Goal: Task Accomplishment & Management: Manage account settings

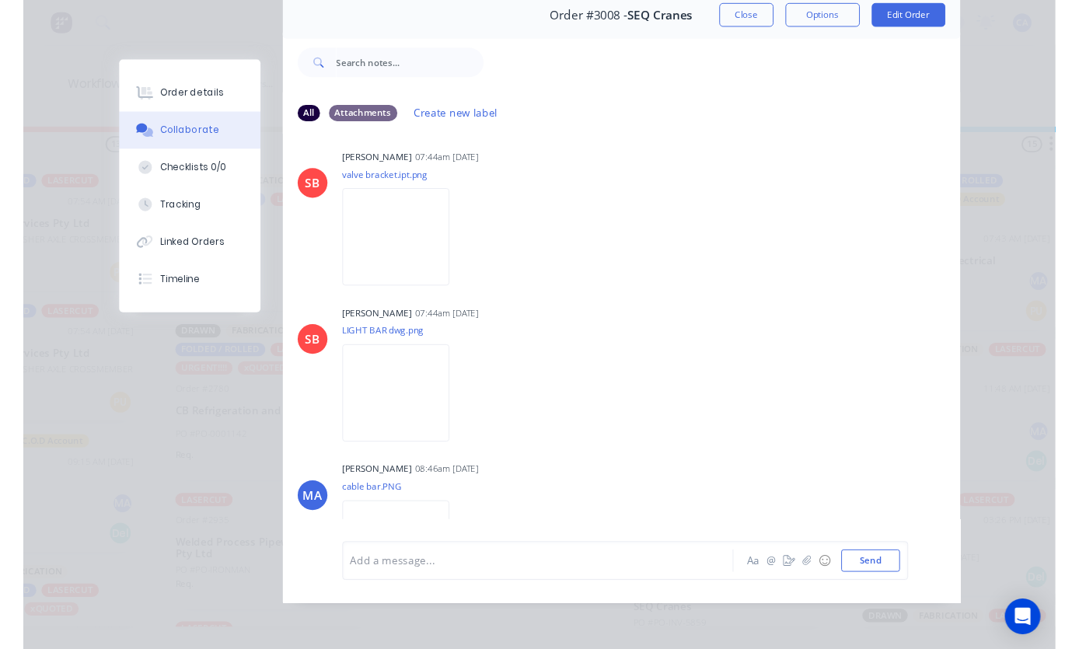
scroll to position [2083, 0]
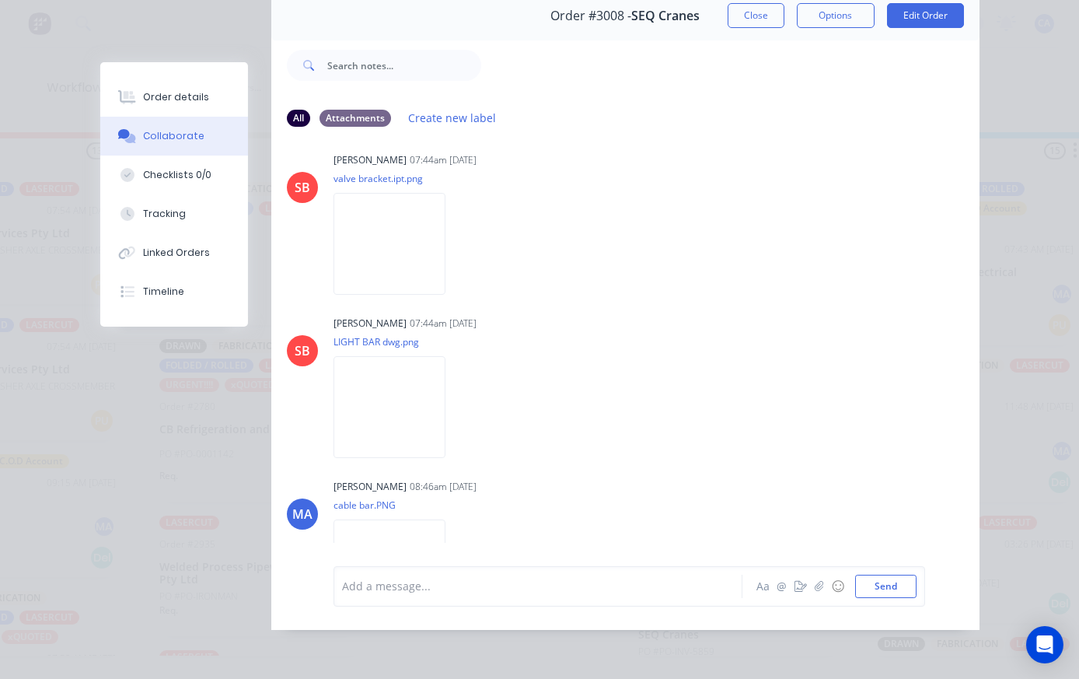
click at [356, 295] on img at bounding box center [390, 244] width 112 height 102
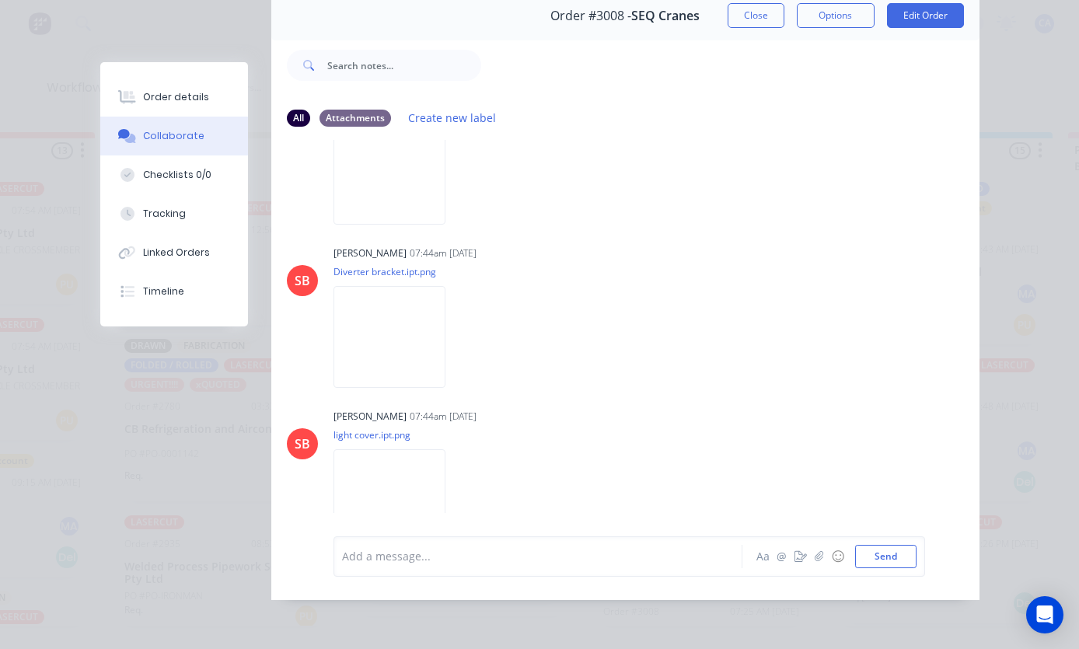
scroll to position [1005, 0]
click at [686, 568] on div "Add a message... Aa @ ☺ Send" at bounding box center [630, 557] width 592 height 40
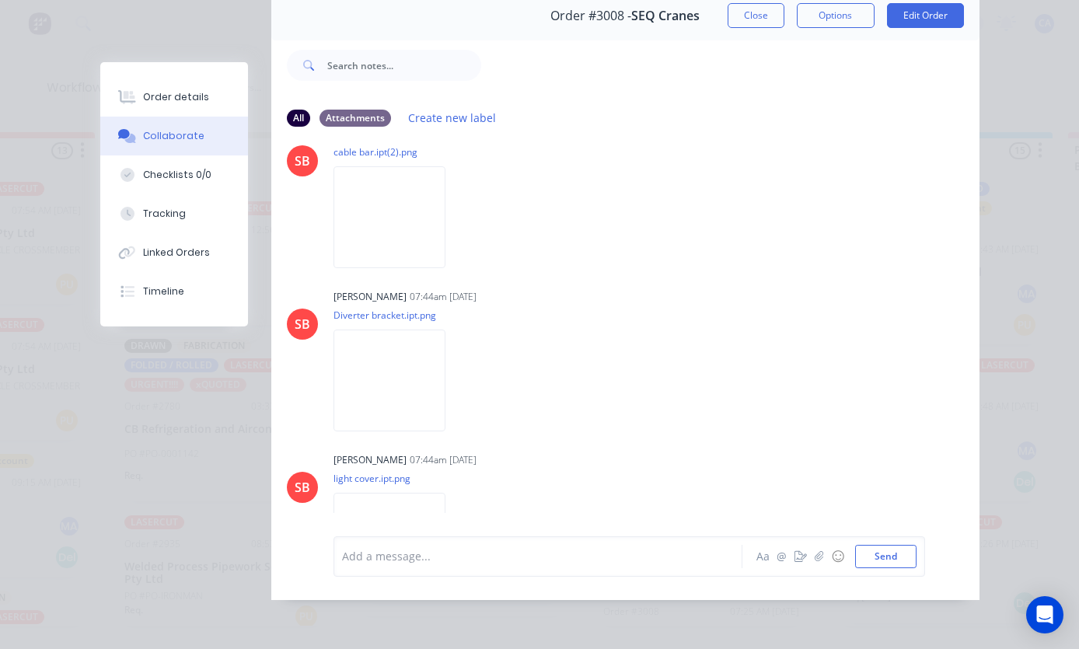
click at [439, 384] on img at bounding box center [390, 381] width 112 height 102
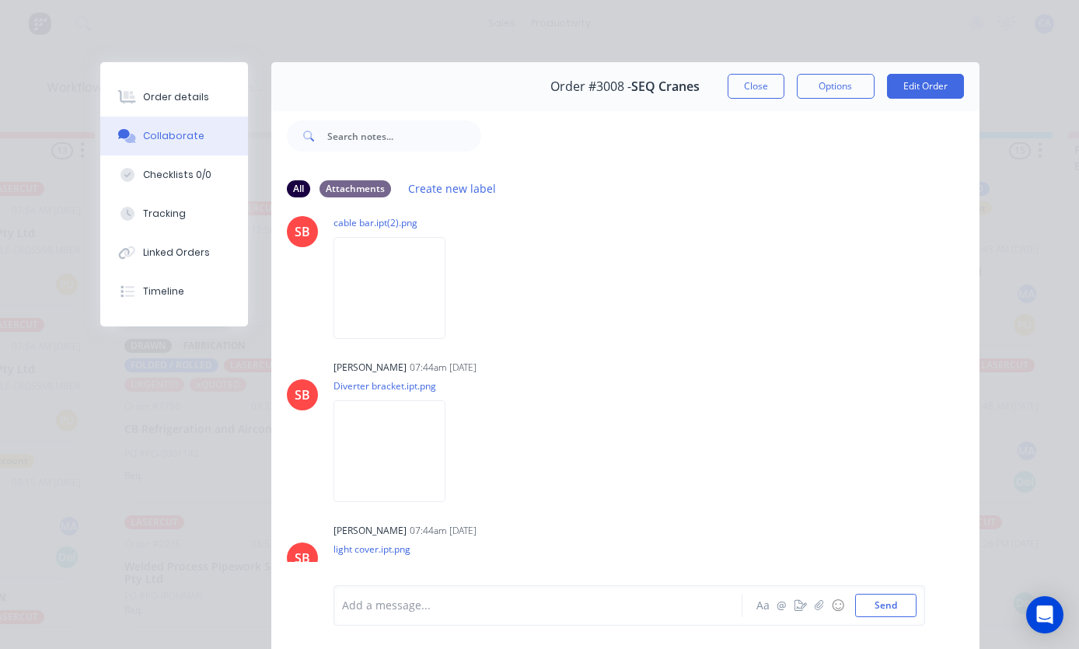
scroll to position [0, 0]
click at [191, 103] on div "Order details" at bounding box center [176, 97] width 66 height 14
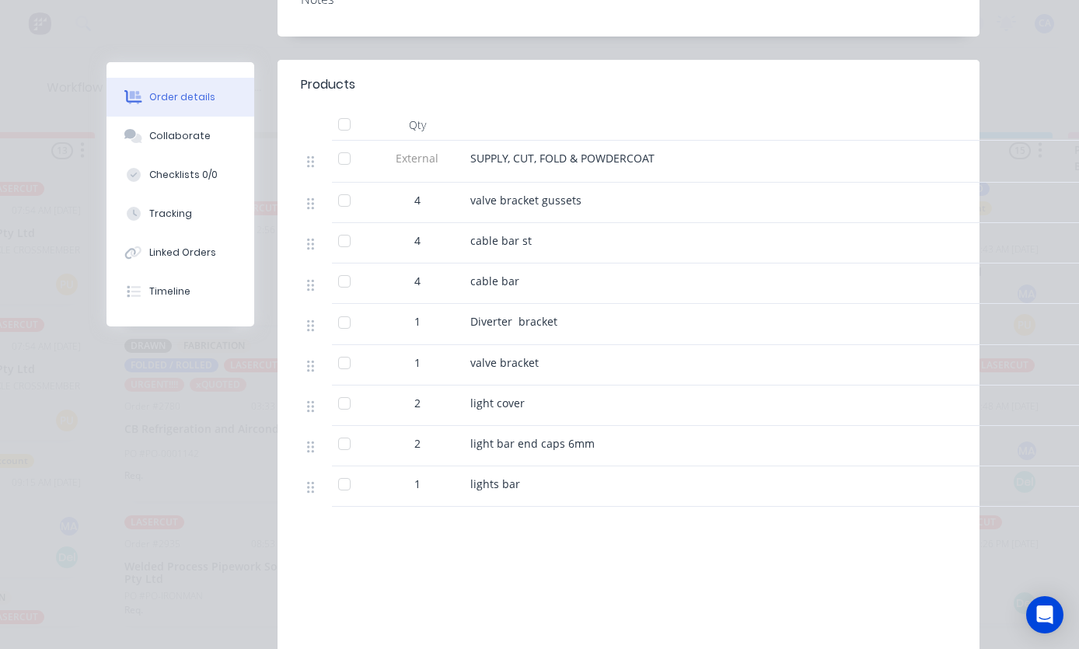
scroll to position [508, 0]
click at [201, 135] on div "Collaborate" at bounding box center [179, 136] width 61 height 14
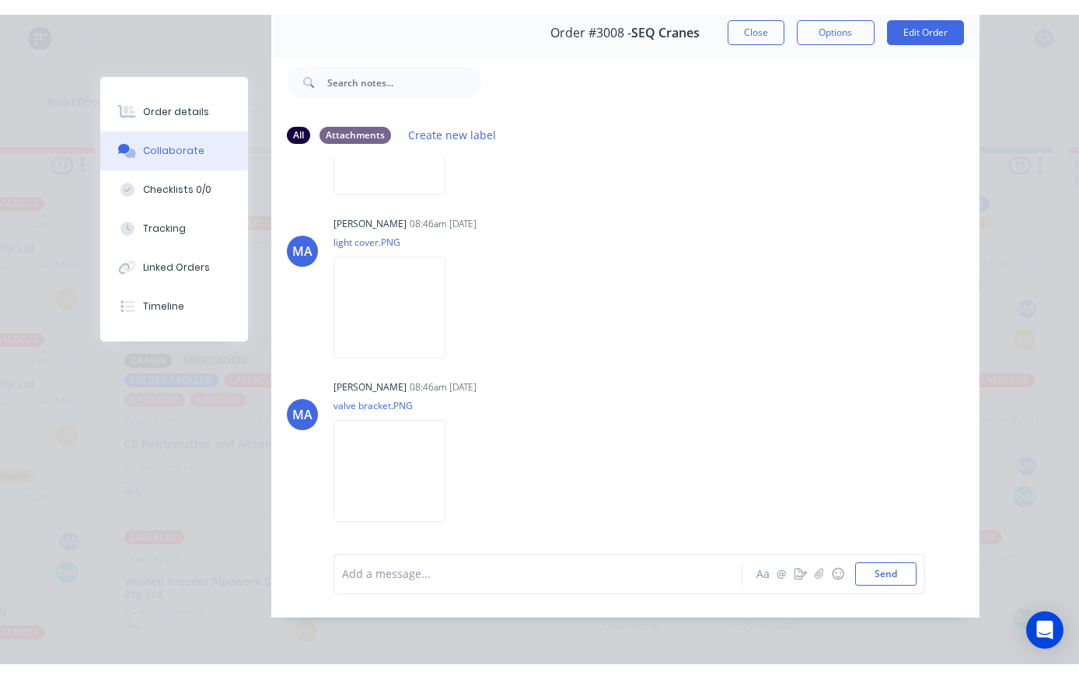
scroll to position [2576, 0]
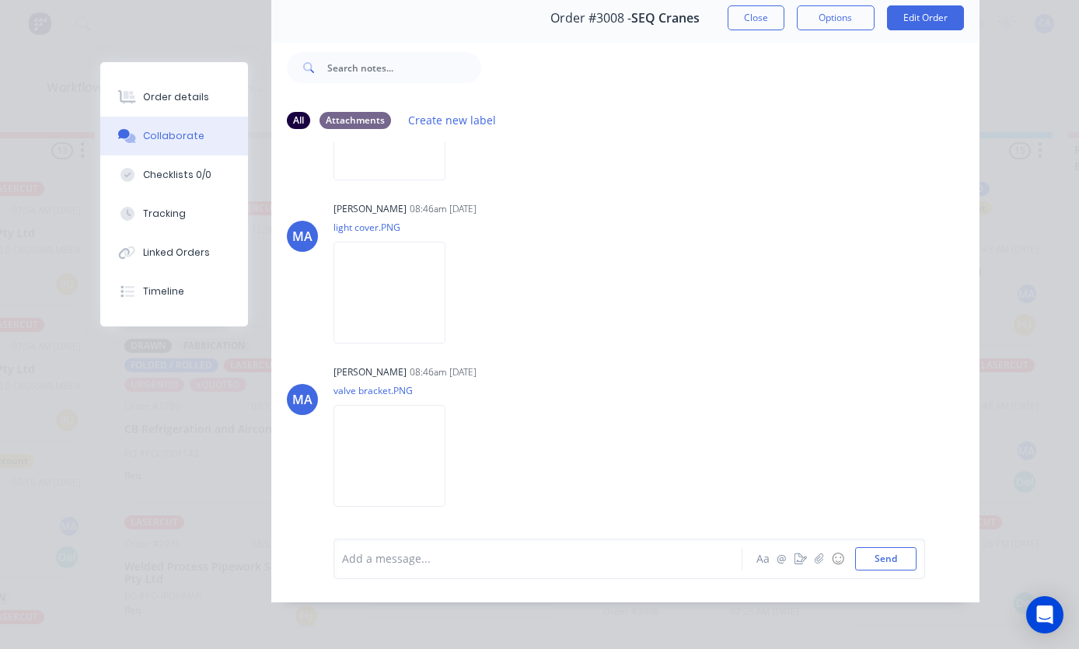
click at [414, 507] on img at bounding box center [390, 456] width 112 height 102
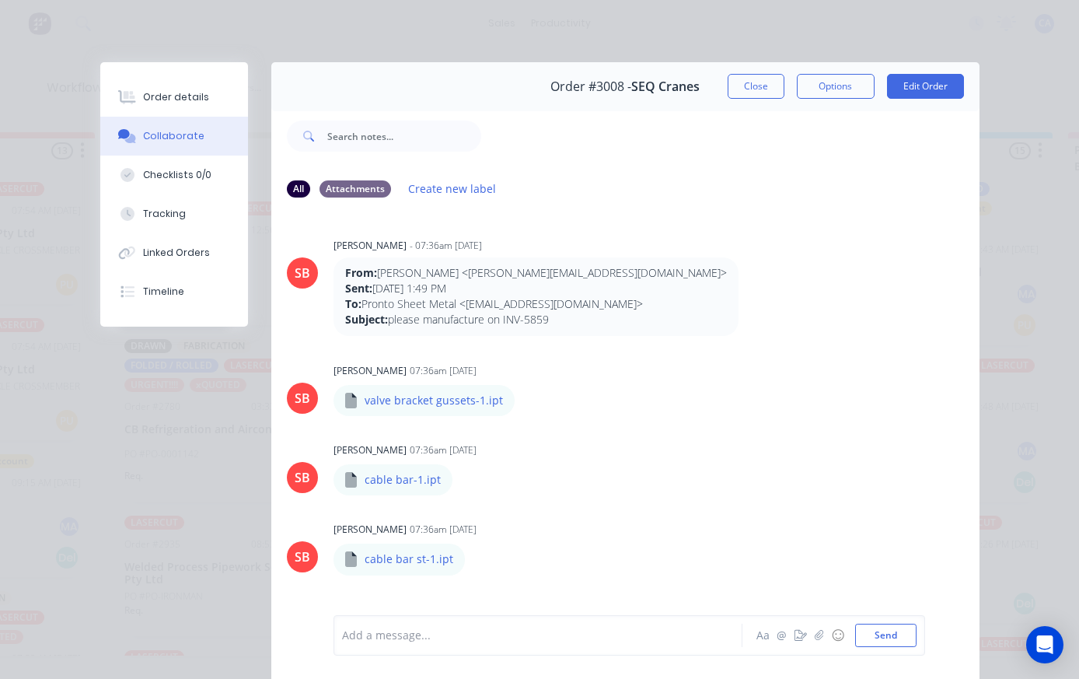
scroll to position [0, 0]
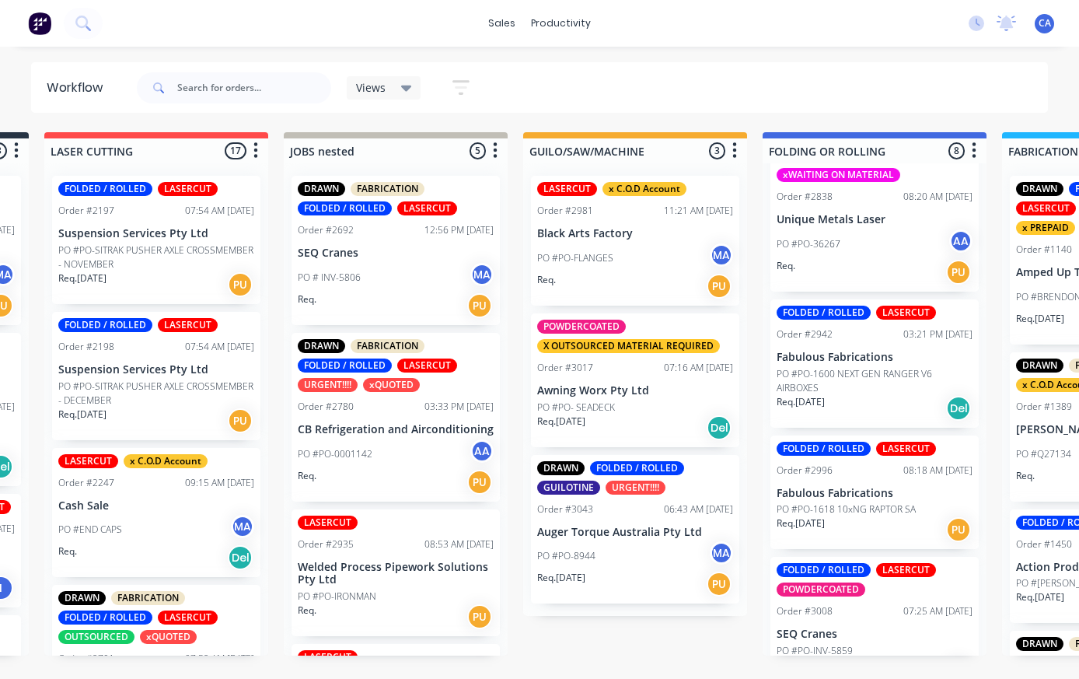
scroll to position [662, 0]
click at [880, 628] on p "SEQ Cranes" at bounding box center [875, 634] width 196 height 13
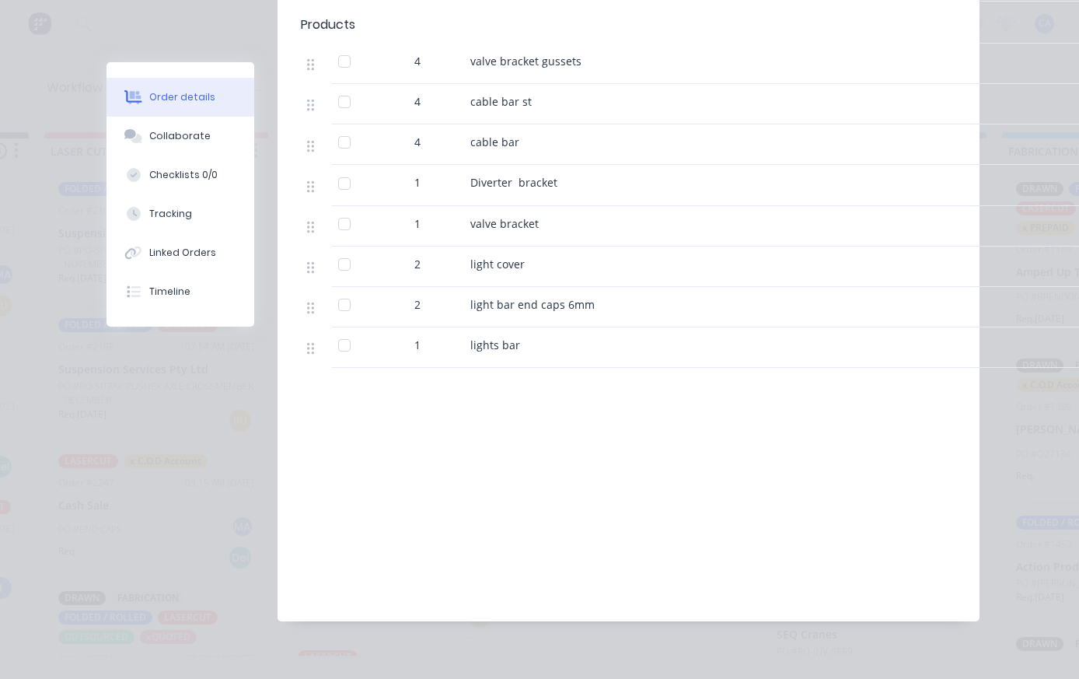
scroll to position [643, 0]
click at [222, 128] on button "Collaborate" at bounding box center [181, 136] width 148 height 39
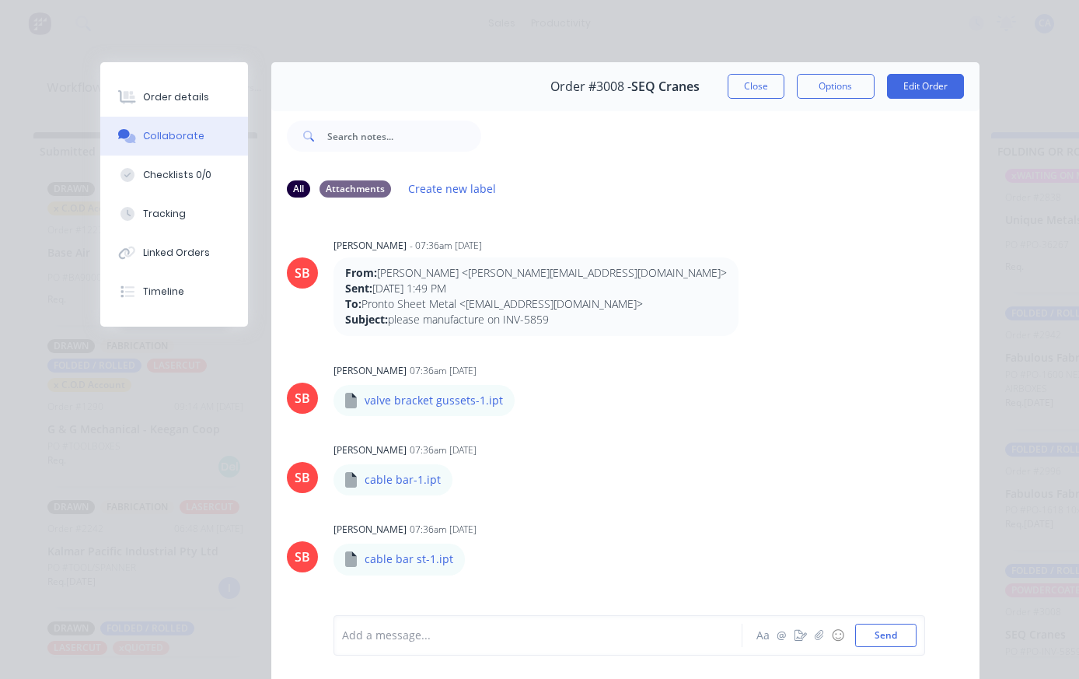
scroll to position [-1, 0]
click at [209, 173] on div "Checklists 0/0" at bounding box center [177, 175] width 68 height 14
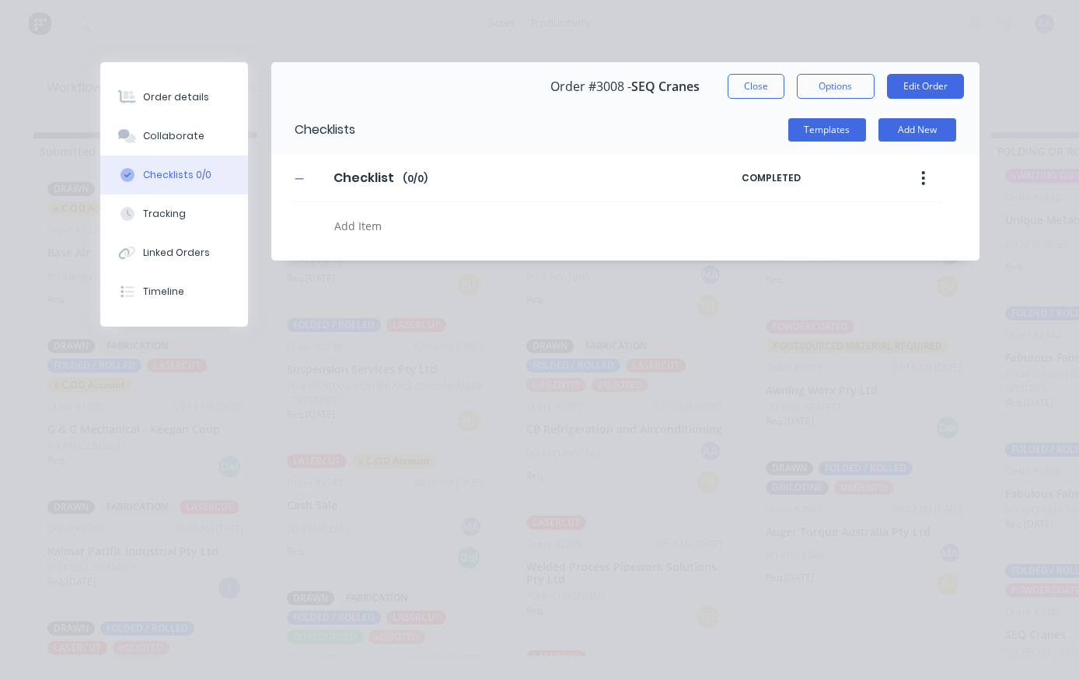
click at [206, 107] on button "Order details" at bounding box center [174, 97] width 148 height 39
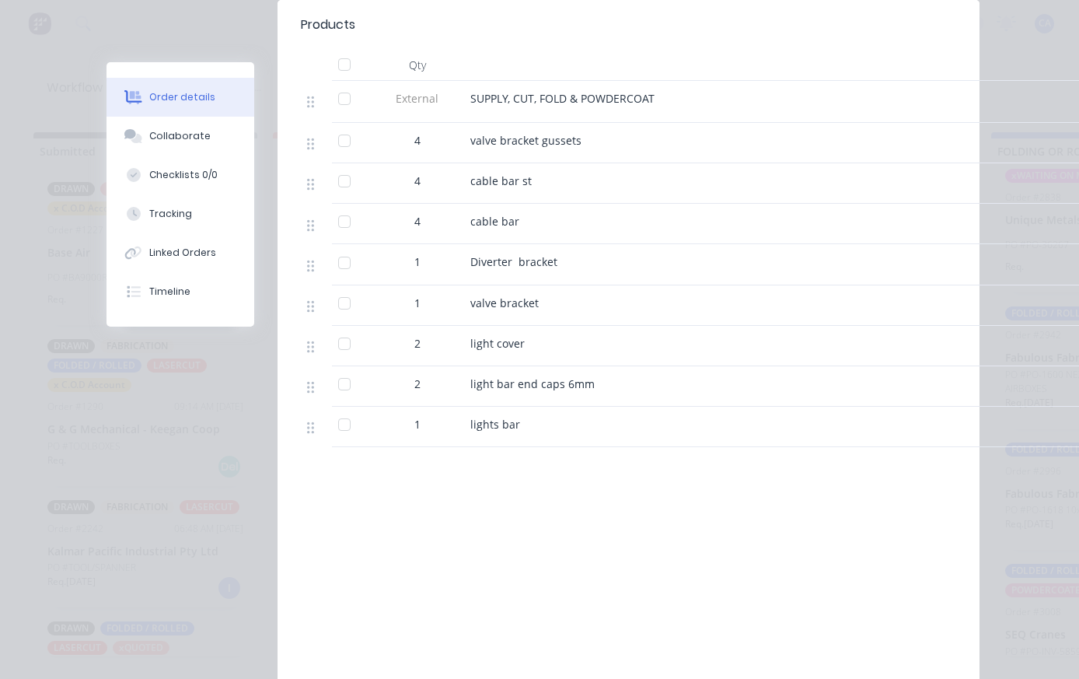
scroll to position [554, 0]
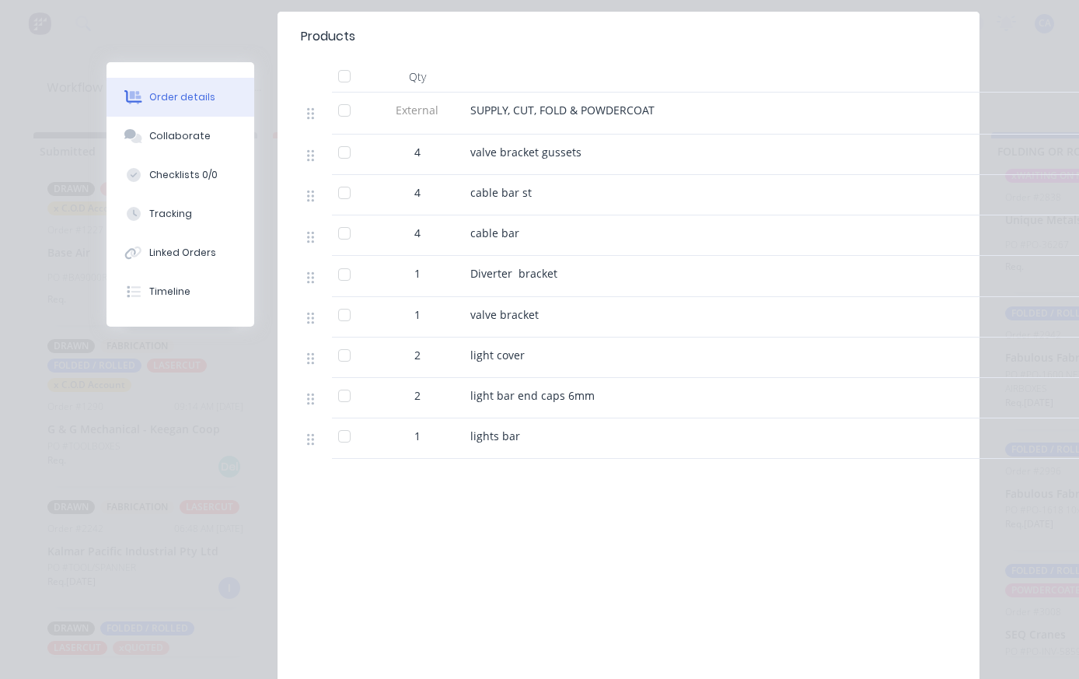
click at [216, 127] on button "Collaborate" at bounding box center [181, 136] width 148 height 39
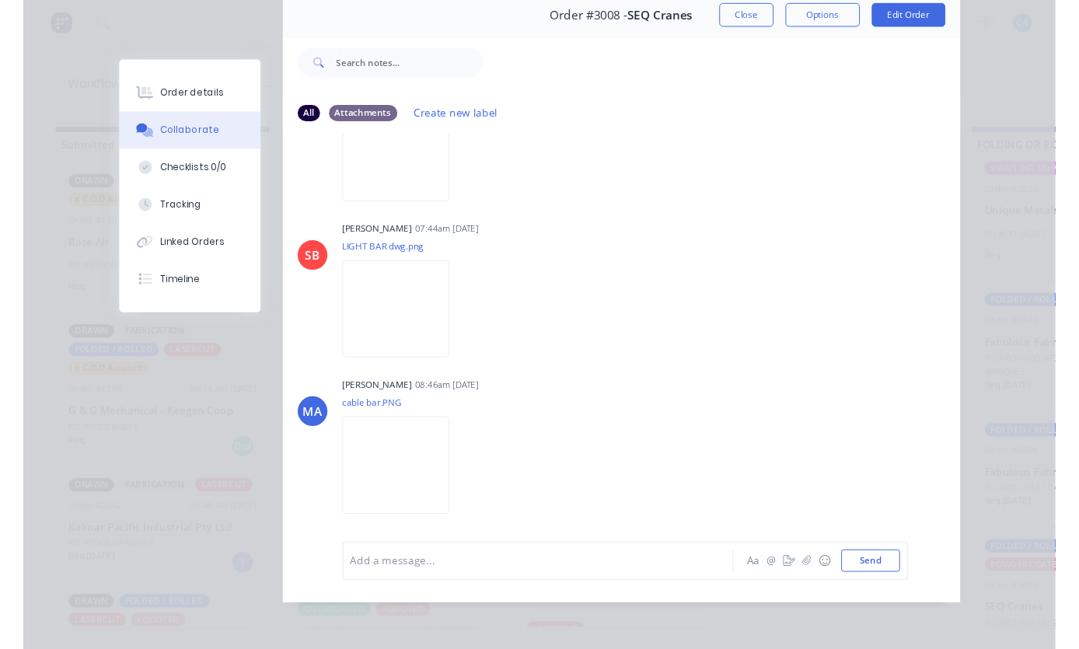
scroll to position [2194, 0]
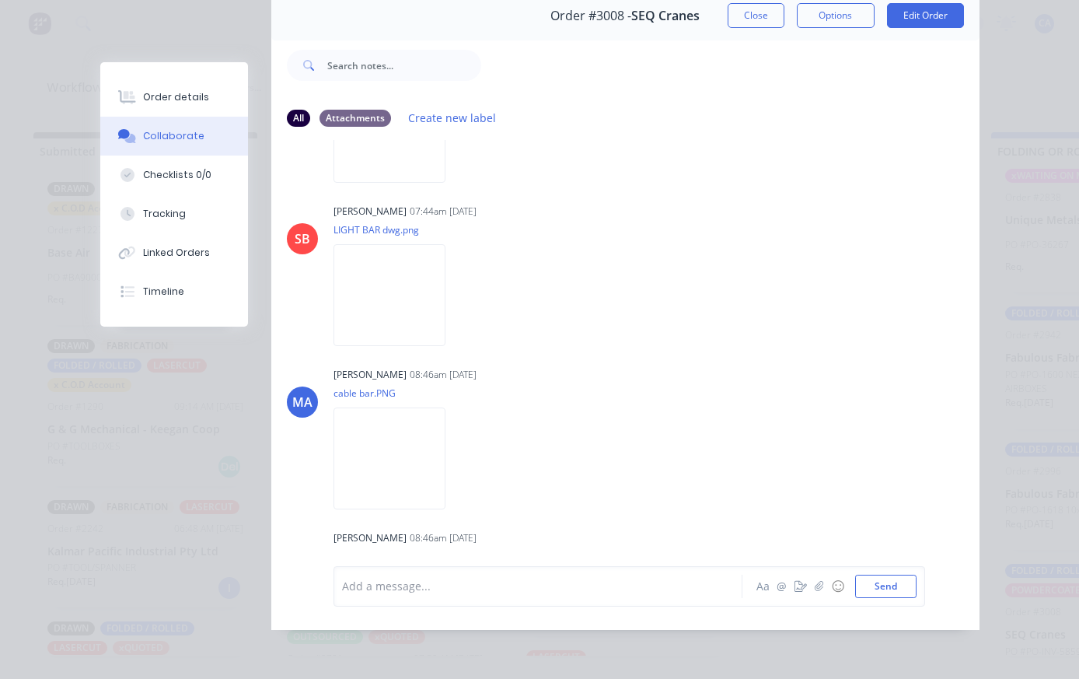
click at [387, 346] on img at bounding box center [390, 295] width 112 height 102
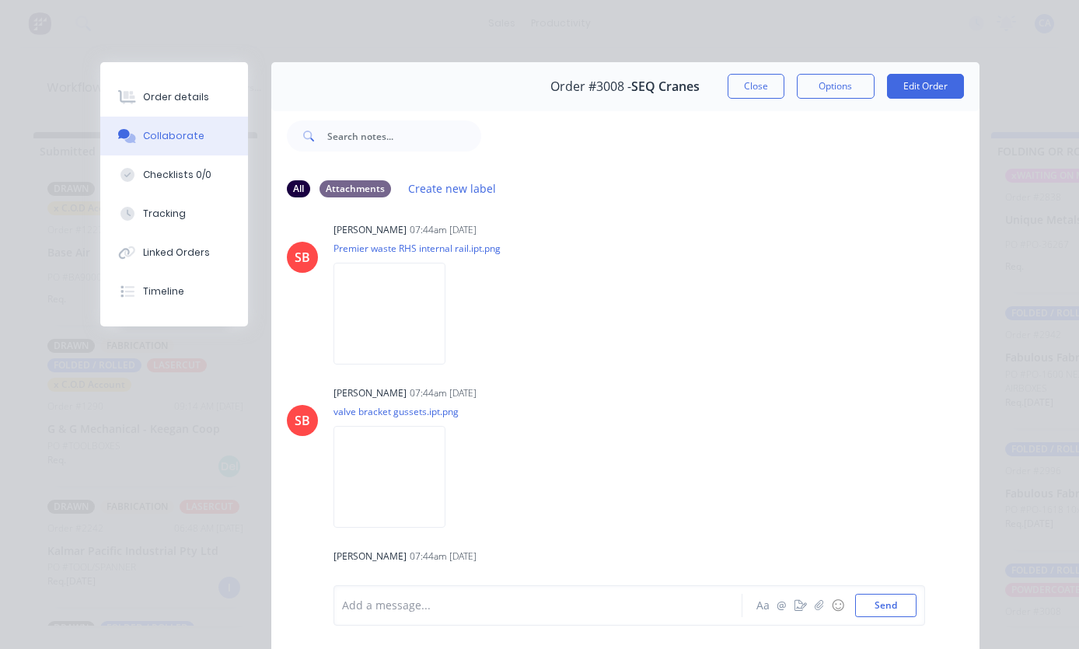
scroll to position [1749, 0]
